Goal: Obtain resource: Download file/media

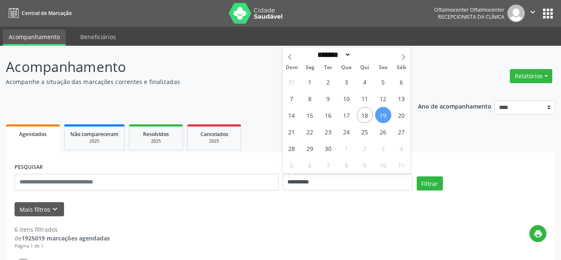
select select "*"
click at [313, 131] on span "22" at bounding box center [310, 132] width 16 height 16
type input "**********"
click at [313, 131] on span "22" at bounding box center [310, 132] width 16 height 16
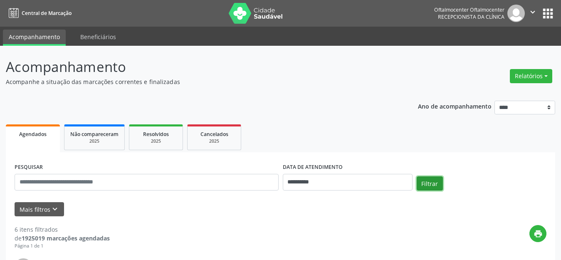
click at [432, 189] on button "Filtrar" at bounding box center [430, 183] width 26 height 14
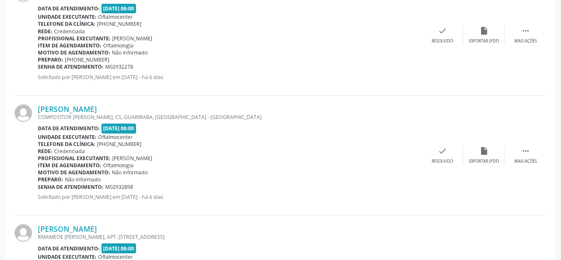
scroll to position [416, 0]
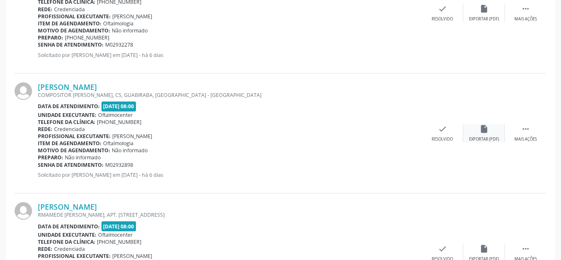
click at [484, 132] on icon "insert_drive_file" at bounding box center [484, 128] width 9 height 9
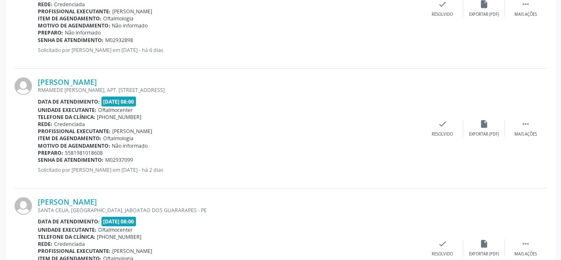
scroll to position [583, 0]
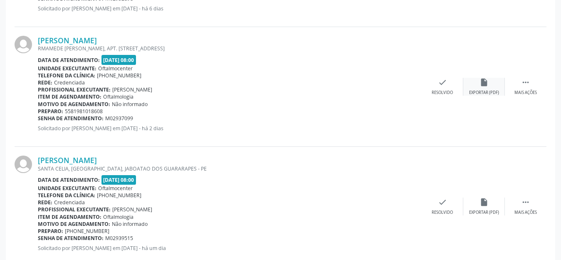
click at [480, 91] on div "Exportar (PDF)" at bounding box center [484, 93] width 30 height 6
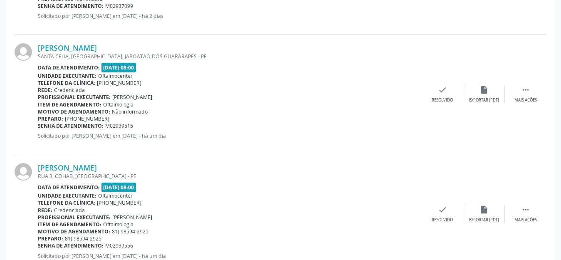
scroll to position [672, 0]
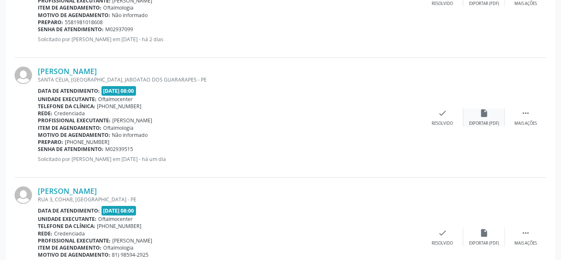
click at [486, 116] on icon "insert_drive_file" at bounding box center [484, 113] width 9 height 9
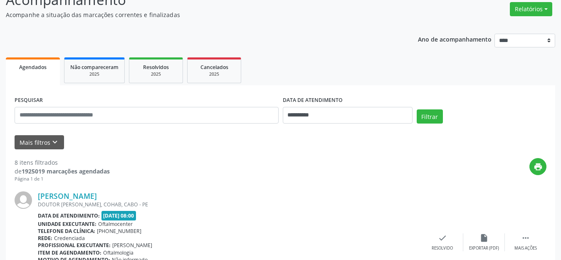
scroll to position [0, 0]
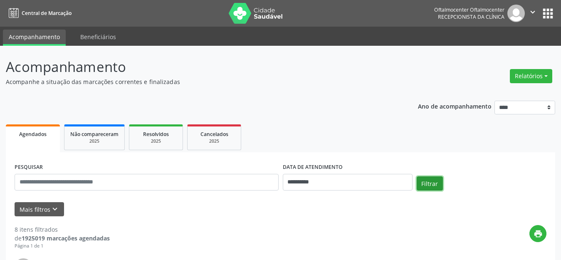
click at [436, 183] on button "Filtrar" at bounding box center [430, 183] width 26 height 14
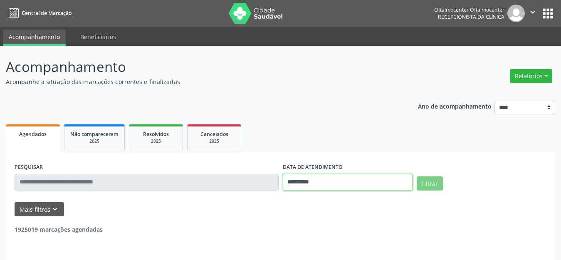
click at [383, 184] on input "**********" at bounding box center [348, 182] width 130 height 17
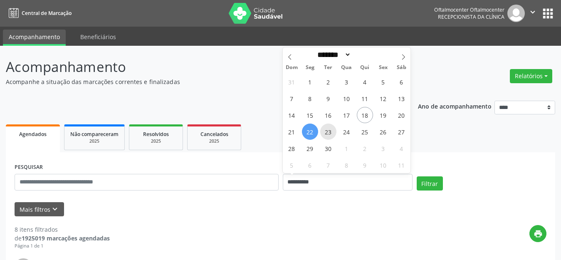
click at [332, 132] on span "23" at bounding box center [328, 132] width 16 height 16
type input "**********"
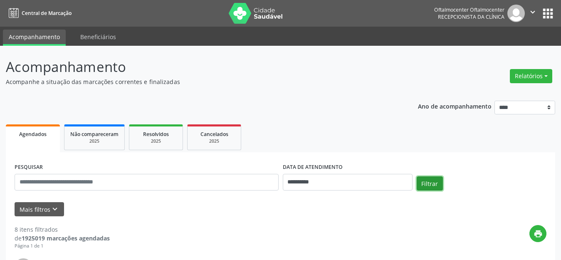
click at [426, 184] on button "Filtrar" at bounding box center [430, 183] width 26 height 14
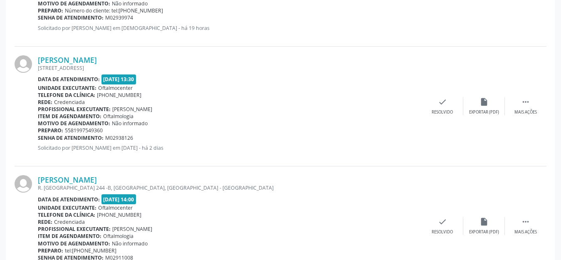
scroll to position [458, 0]
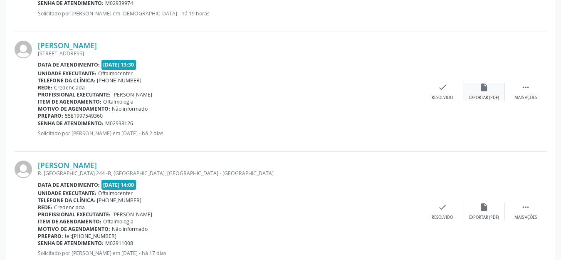
click at [486, 90] on icon "insert_drive_file" at bounding box center [484, 87] width 9 height 9
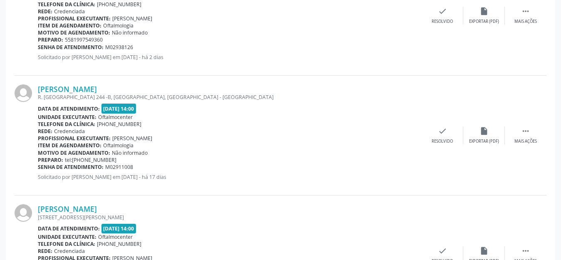
scroll to position [541, 0]
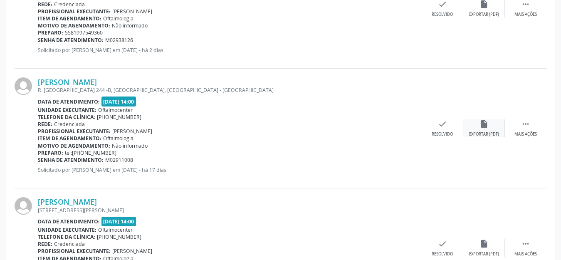
click at [486, 130] on div "insert_drive_file Exportar (PDF)" at bounding box center [485, 128] width 42 height 18
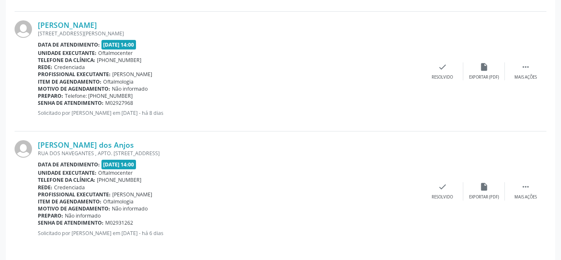
scroll to position [723, 0]
